Goal: Information Seeking & Learning: Learn about a topic

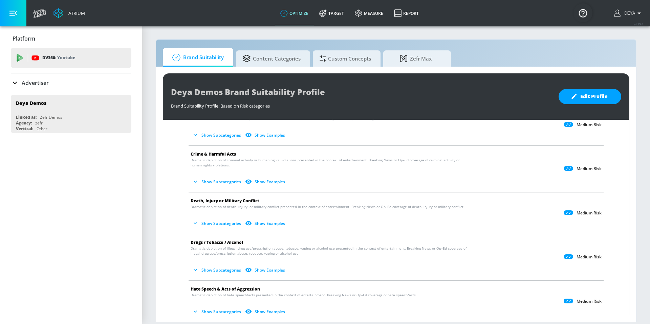
scroll to position [32, 0]
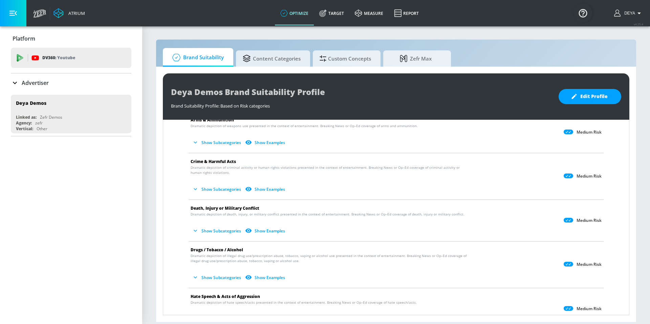
click at [273, 188] on button "Show Examples" at bounding box center [266, 189] width 44 height 11
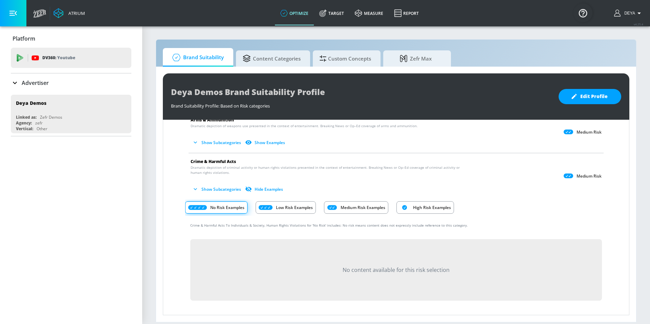
click at [223, 189] on button "Show Subcategories" at bounding box center [216, 189] width 53 height 11
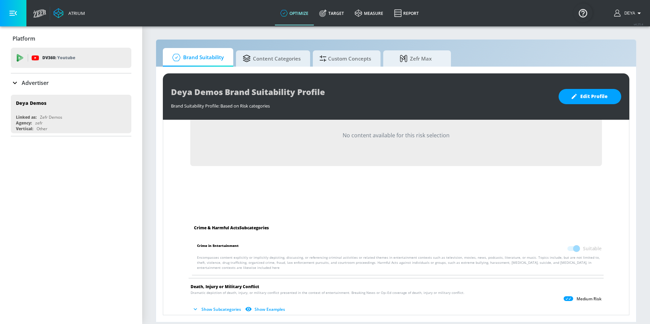
scroll to position [0, 0]
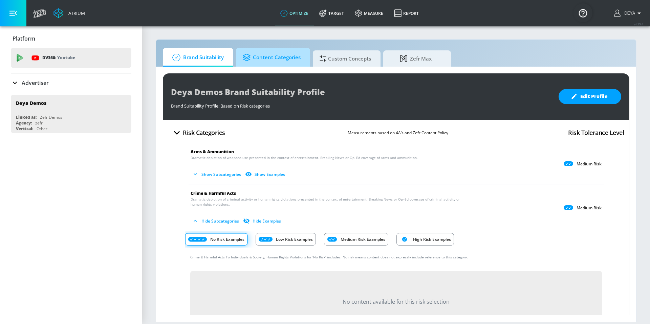
click at [285, 60] on span "Content Categories" at bounding box center [272, 57] width 58 height 16
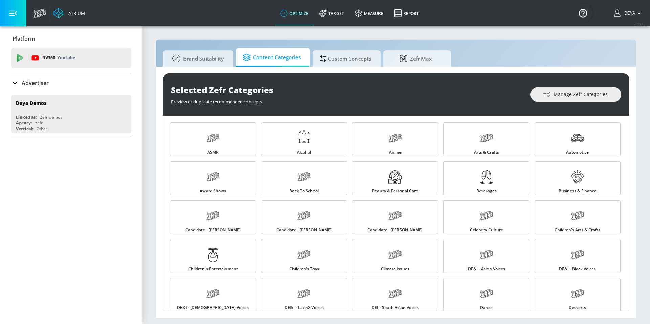
click at [419, 61] on span "Zefr Max" at bounding box center [415, 58] width 51 height 16
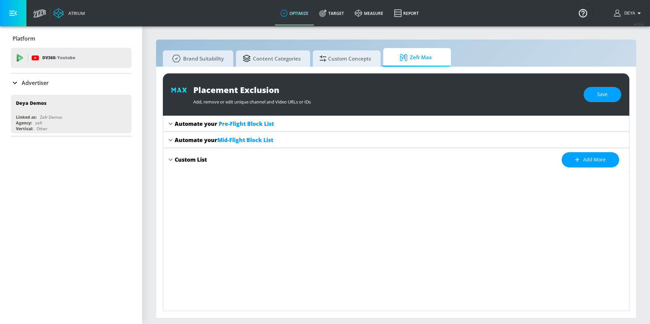
click at [263, 127] on span "Pre-Flight Block List" at bounding box center [246, 123] width 55 height 7
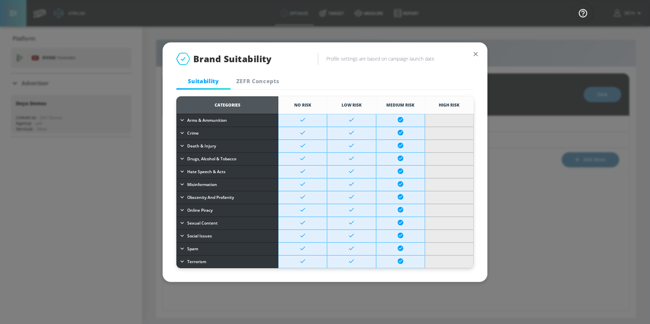
click at [351, 129] on icon at bounding box center [351, 132] width 7 height 7
click at [252, 80] on span "ZEFR Concepts" at bounding box center [257, 80] width 46 height 7
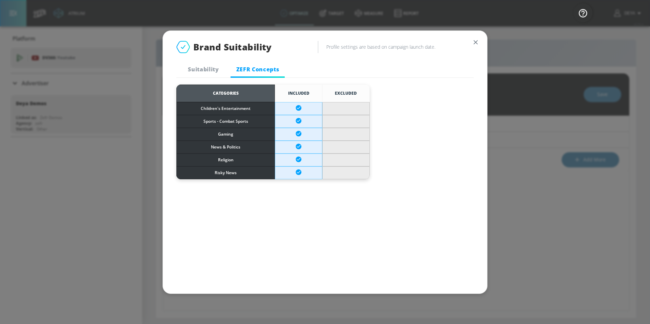
click at [206, 67] on span "Suitability" at bounding box center [203, 69] width 46 height 7
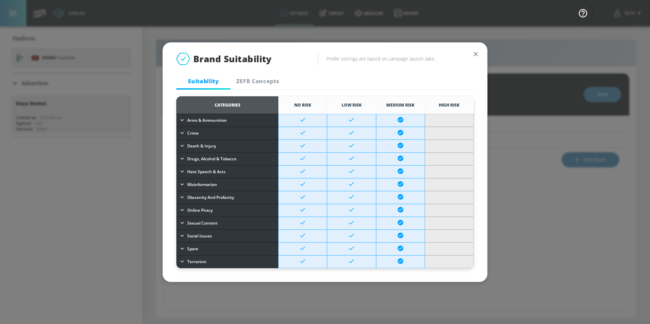
click at [477, 55] on icon "button" at bounding box center [475, 53] width 7 height 7
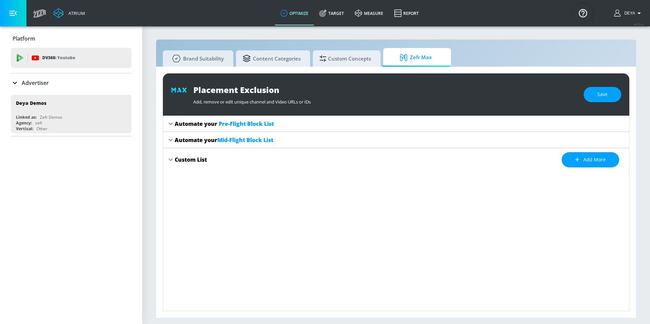
drag, startPoint x: 334, startPoint y: 56, endPoint x: 321, endPoint y: 68, distance: 17.7
click at [334, 56] on span "Custom Concepts" at bounding box center [344, 58] width 51 height 16
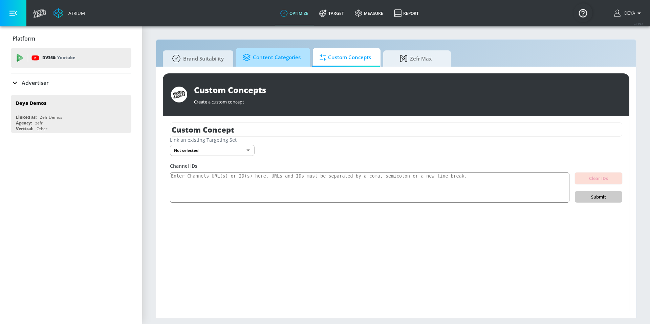
click at [285, 63] on span "Content Categories" at bounding box center [272, 57] width 58 height 16
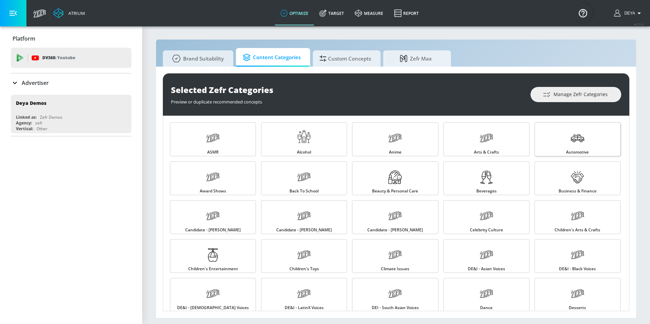
click at [591, 148] on link "Automotive" at bounding box center [577, 139] width 86 height 34
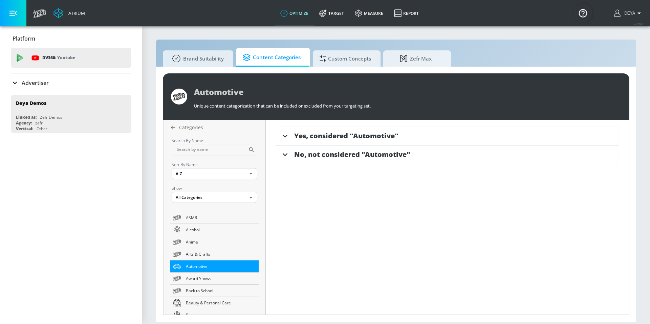
click at [357, 138] on span "Yes, considered "Automotive"" at bounding box center [346, 135] width 104 height 9
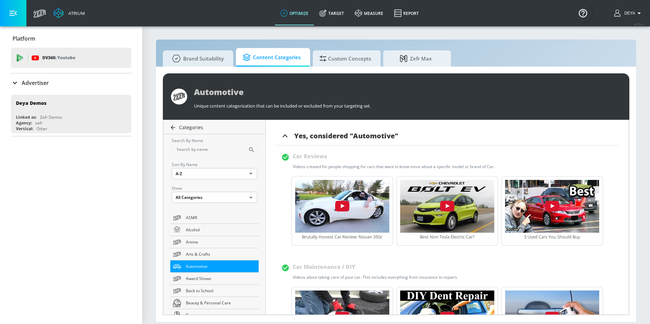
click at [177, 127] on link "Categories" at bounding box center [215, 127] width 99 height 7
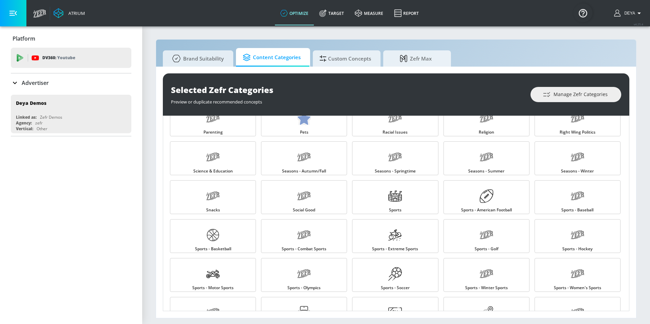
scroll to position [605, 0]
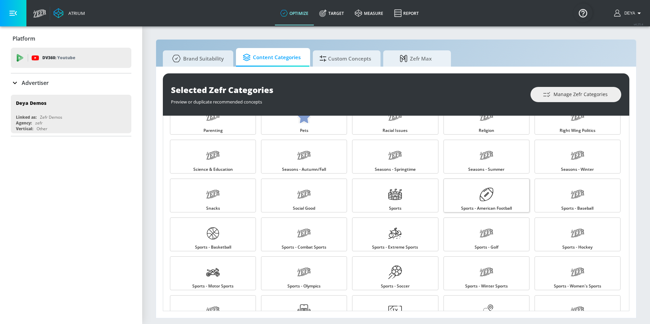
click at [498, 204] on link "Sports - American Football" at bounding box center [486, 196] width 86 height 34
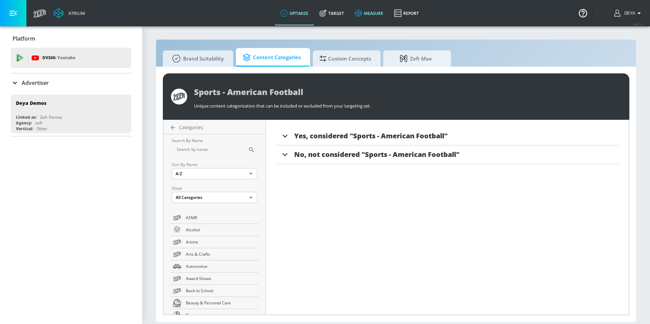
click at [377, 15] on link "measure" at bounding box center [368, 13] width 39 height 24
click at [411, 14] on link "Report" at bounding box center [406, 13] width 36 height 24
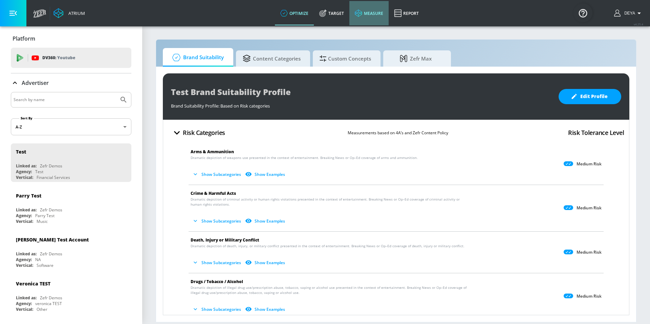
click at [372, 14] on link "measure" at bounding box center [368, 13] width 39 height 24
click at [417, 61] on span "Zefr Max" at bounding box center [415, 57] width 51 height 16
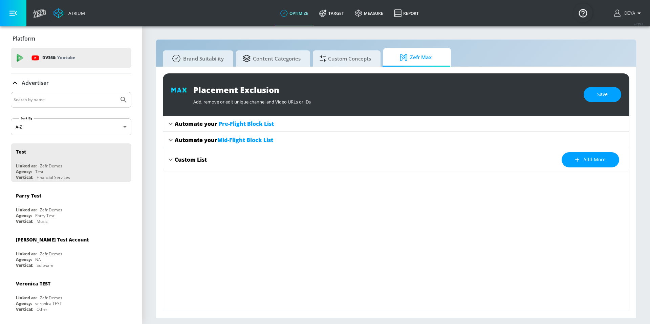
click at [243, 124] on span "Pre-Flight Block List" at bounding box center [246, 123] width 55 height 7
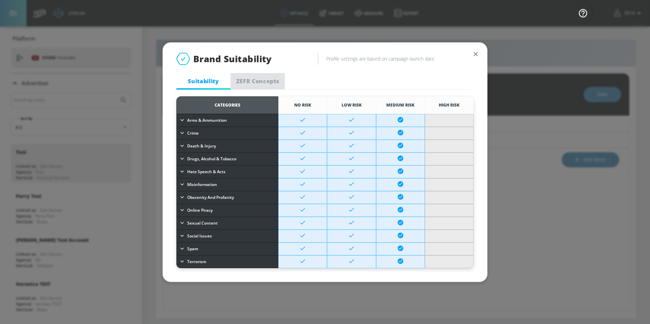
click at [241, 84] on span "ZEFR Concepts" at bounding box center [257, 80] width 46 height 7
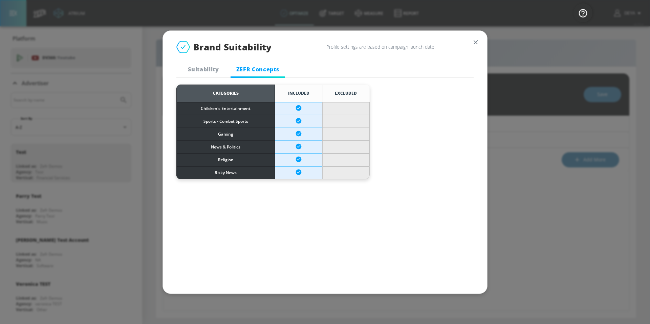
click at [194, 71] on span "Suitability" at bounding box center [203, 69] width 46 height 7
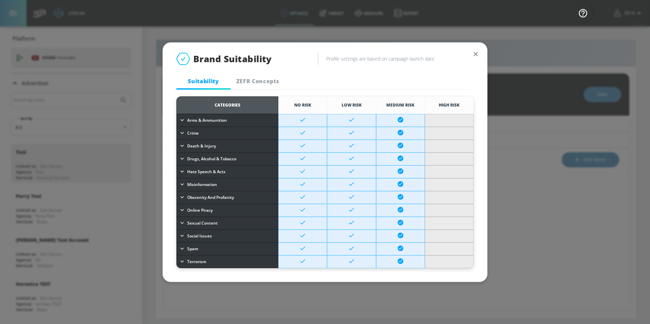
click at [476, 55] on icon "button" at bounding box center [475, 53] width 7 height 7
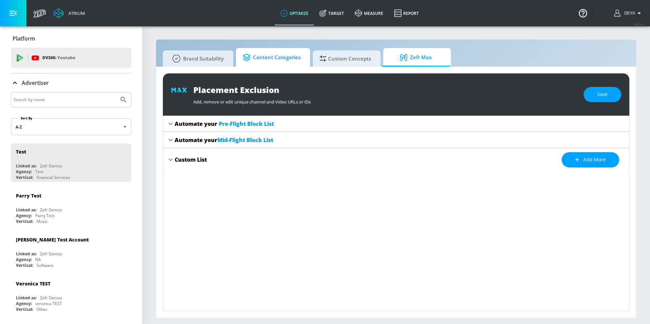
click at [268, 60] on span "Content Categories" at bounding box center [272, 57] width 58 height 16
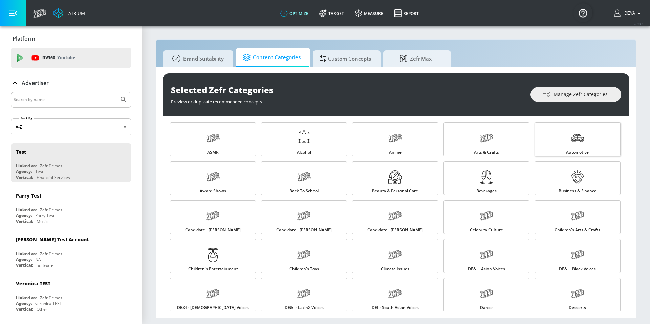
click at [570, 151] on span "Automotive" at bounding box center [577, 152] width 23 height 4
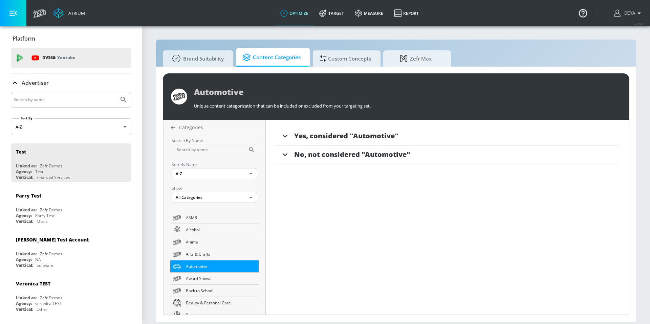
click at [328, 136] on span "Yes, considered "Automotive"" at bounding box center [346, 135] width 104 height 9
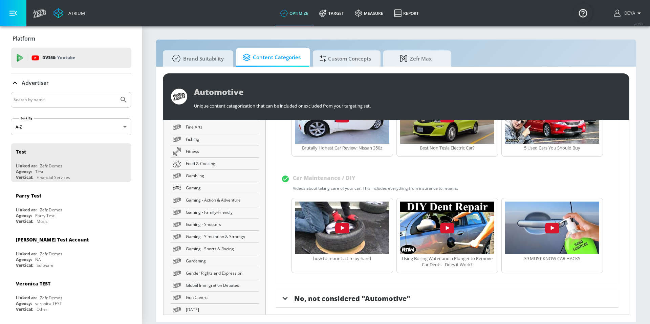
scroll to position [464, 0]
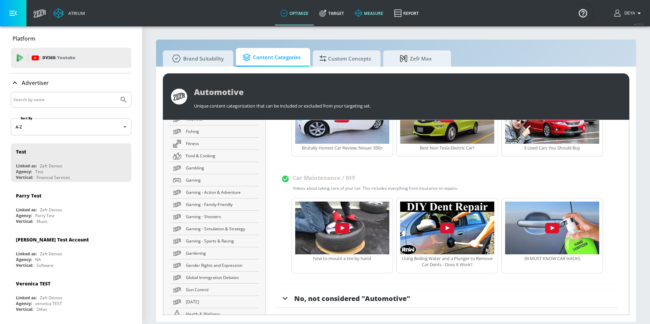
click at [378, 14] on link "measure" at bounding box center [368, 13] width 39 height 24
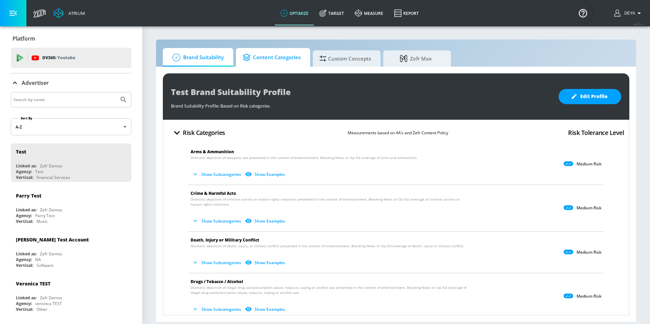
click at [278, 65] on span "Content Categories" at bounding box center [272, 57] width 58 height 16
